Goal: Find specific page/section: Find specific page/section

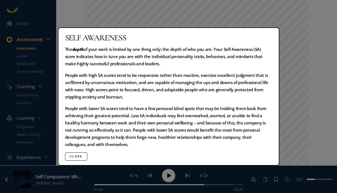
scroll to position [37, 0]
click at [72, 156] on button "Close" at bounding box center [76, 157] width 22 height 8
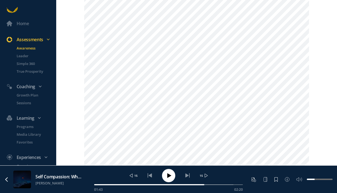
scroll to position [199, 0]
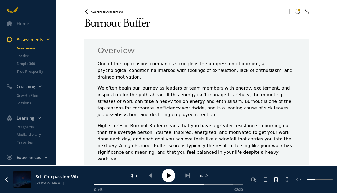
click at [84, 9] on div "Awareness Assessment" at bounding box center [196, 12] width 231 height 10
click at [85, 11] on icon at bounding box center [86, 11] width 4 height 4
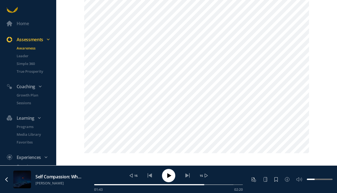
scroll to position [579, 0]
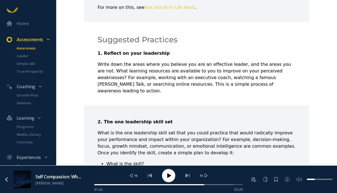
scroll to position [242, 0]
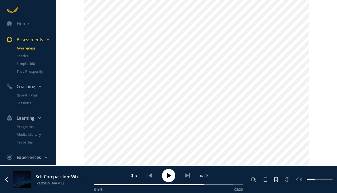
scroll to position [482, 0]
